Goal: Information Seeking & Learning: Learn about a topic

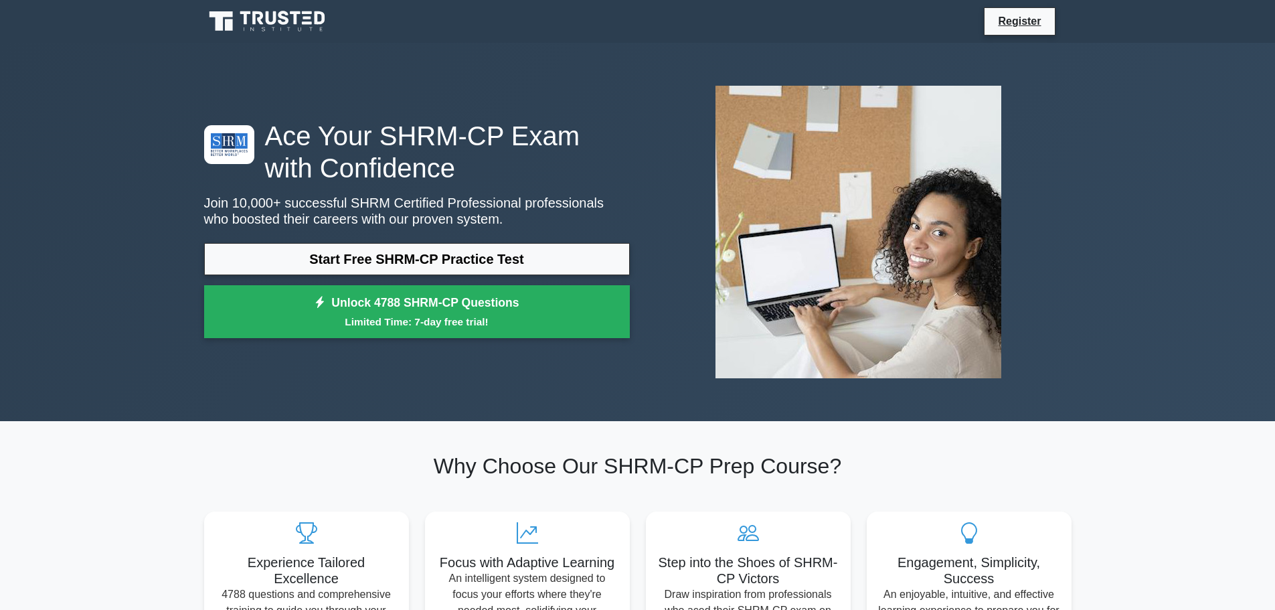
scroll to position [67, 0]
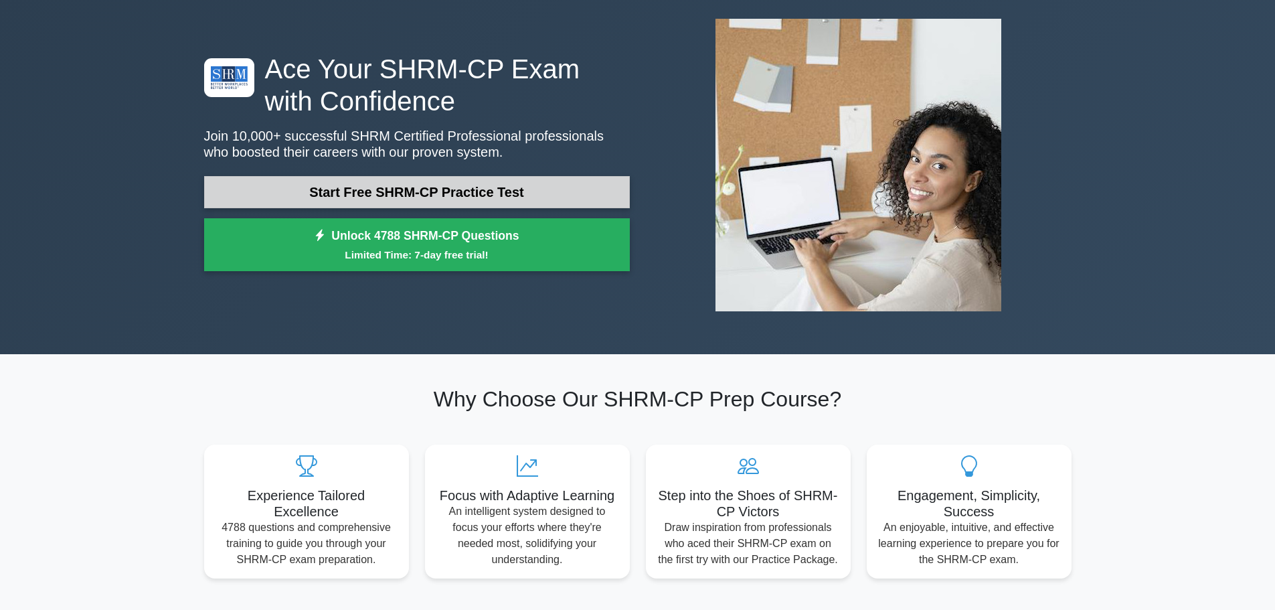
click at [290, 189] on link "Start Free SHRM-CP Practice Test" at bounding box center [417, 192] width 426 height 32
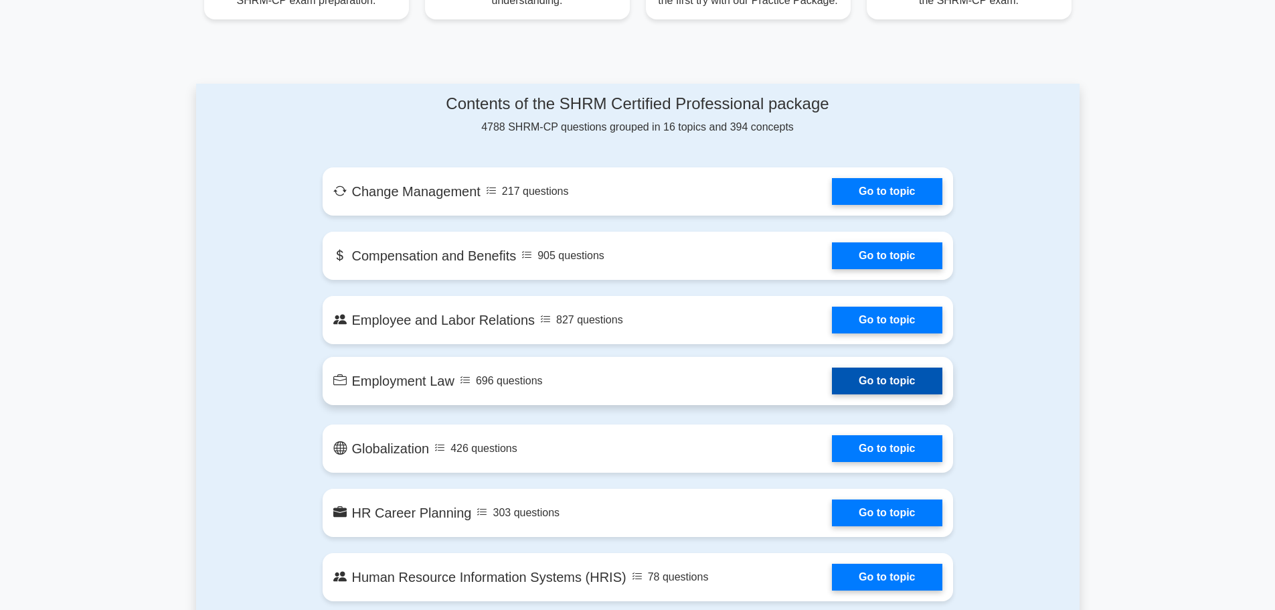
scroll to position [669, 0]
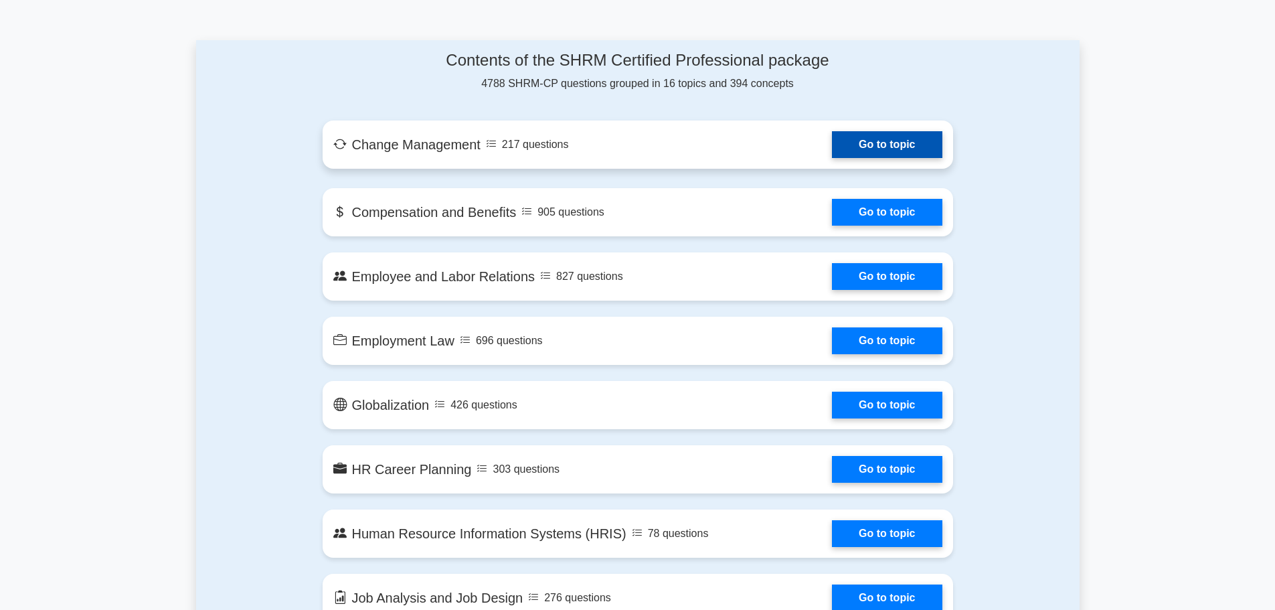
click at [867, 142] on link "Go to topic" at bounding box center [887, 144] width 110 height 27
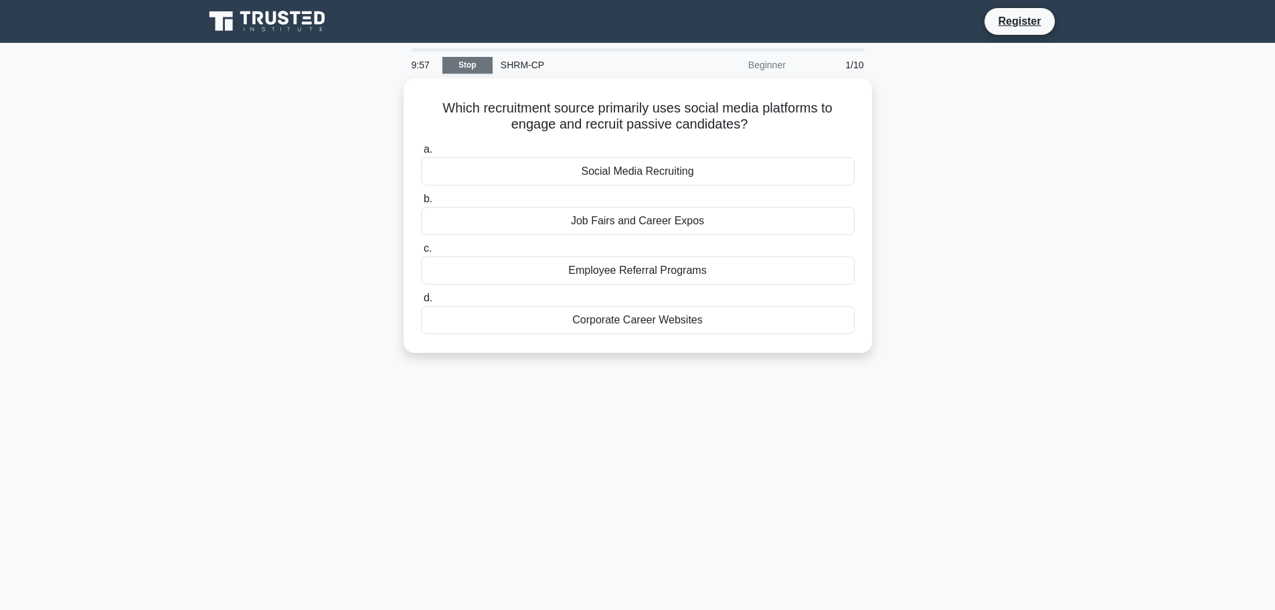
click at [462, 60] on link "Stop" at bounding box center [467, 65] width 50 height 17
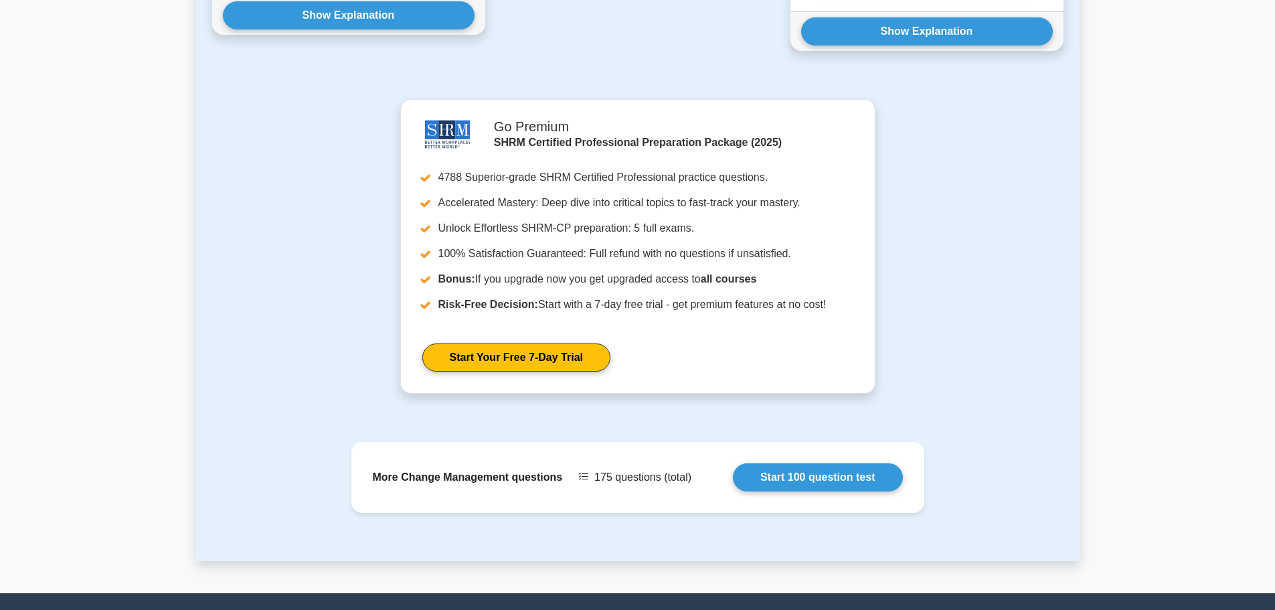
scroll to position [1406, 0]
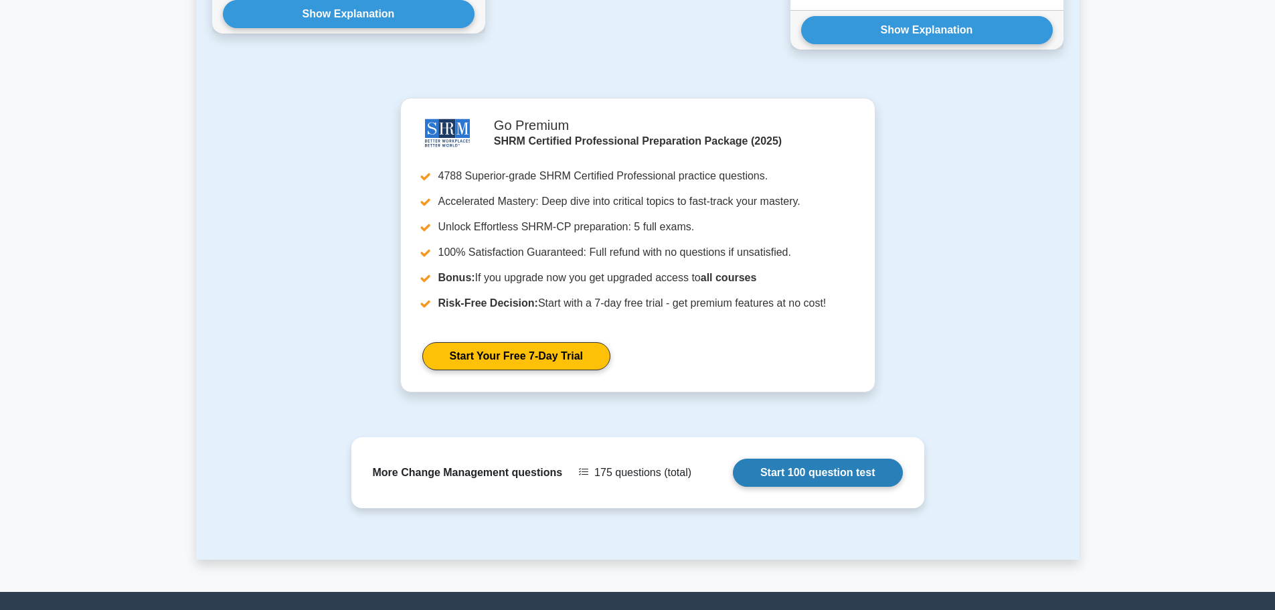
click at [796, 458] on link "Start 100 question test" at bounding box center [818, 472] width 170 height 28
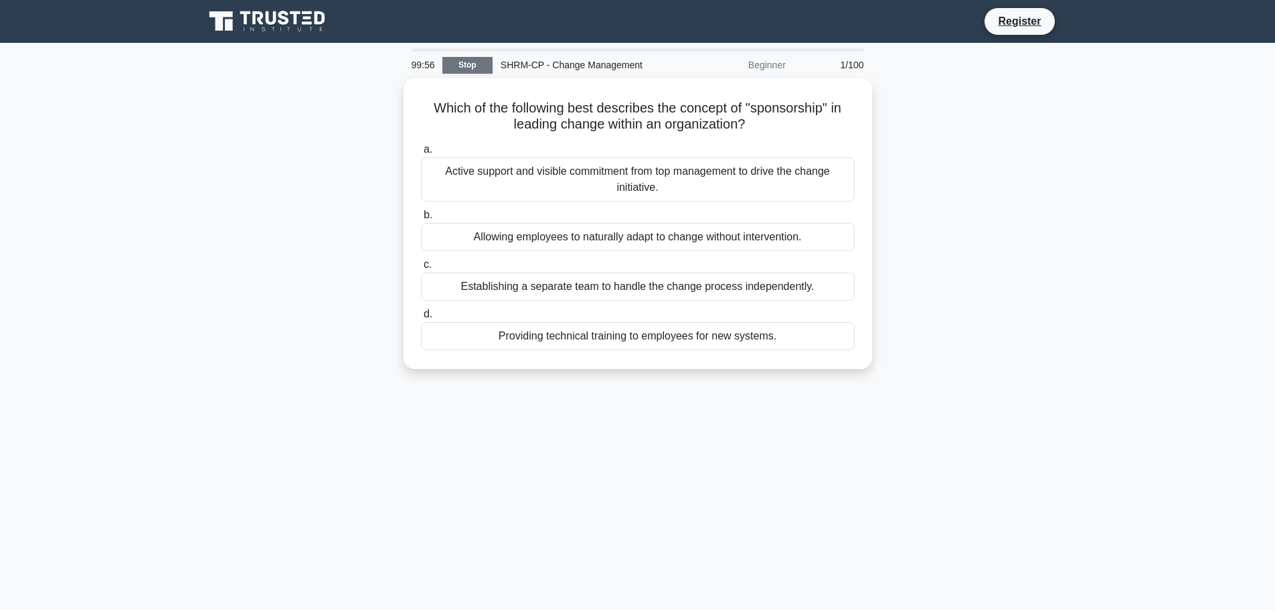
click at [446, 60] on link "Stop" at bounding box center [467, 65] width 50 height 17
